Goal: Connect with others: Connect with others

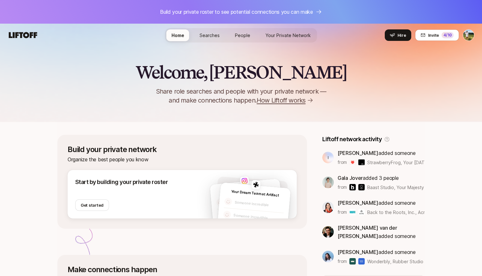
click at [212, 38] on span "Searches" at bounding box center [210, 35] width 20 height 7
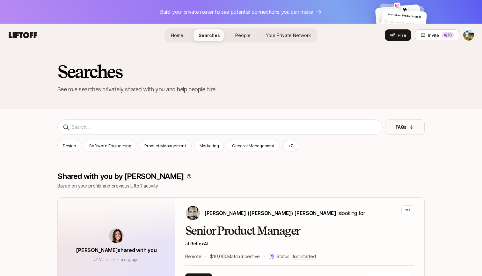
click at [242, 33] on span "People" at bounding box center [242, 35] width 15 height 7
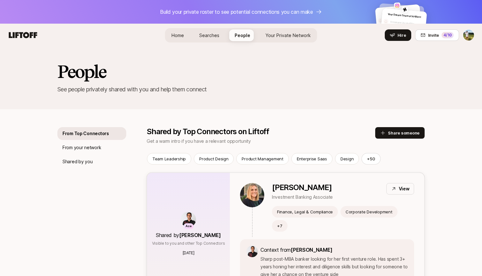
click at [281, 189] on p "Sofie Pietrantonio" at bounding box center [302, 187] width 61 height 9
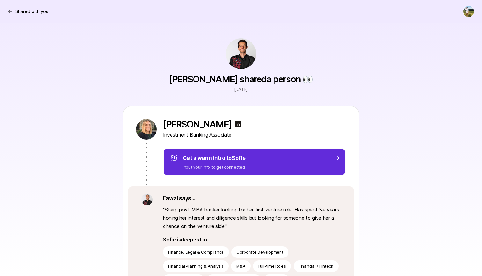
click at [169, 197] on link "Fawzi" at bounding box center [170, 198] width 15 height 7
click at [38, 14] on p "Shared with you" at bounding box center [31, 12] width 33 height 8
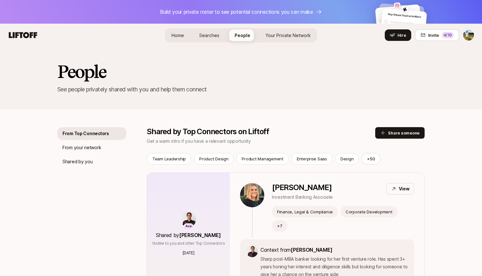
click at [286, 32] on span "Your Private Network" at bounding box center [288, 35] width 45 height 7
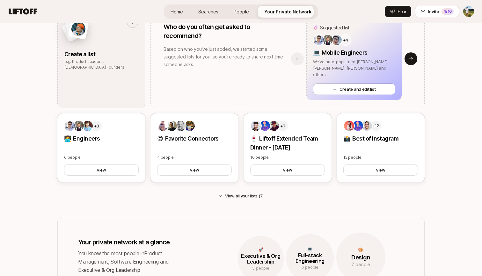
scroll to position [408, 0]
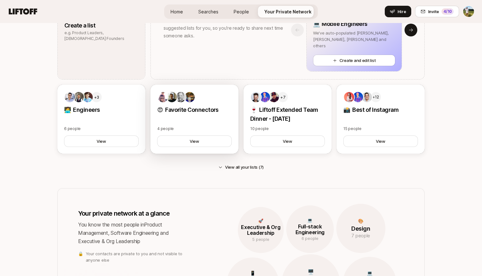
click at [214, 116] on div "😍 Favorite Connectors 4 people View" at bounding box center [195, 119] width 88 height 69
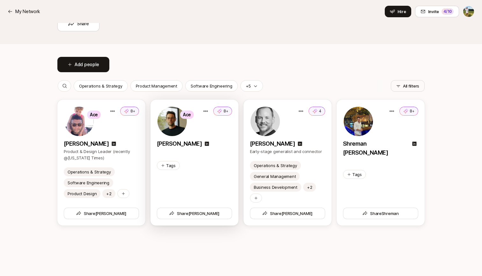
click at [206, 100] on div "Ace 8+ Kevin Twohy" at bounding box center [195, 130] width 88 height 61
